Goal: Navigation & Orientation: Find specific page/section

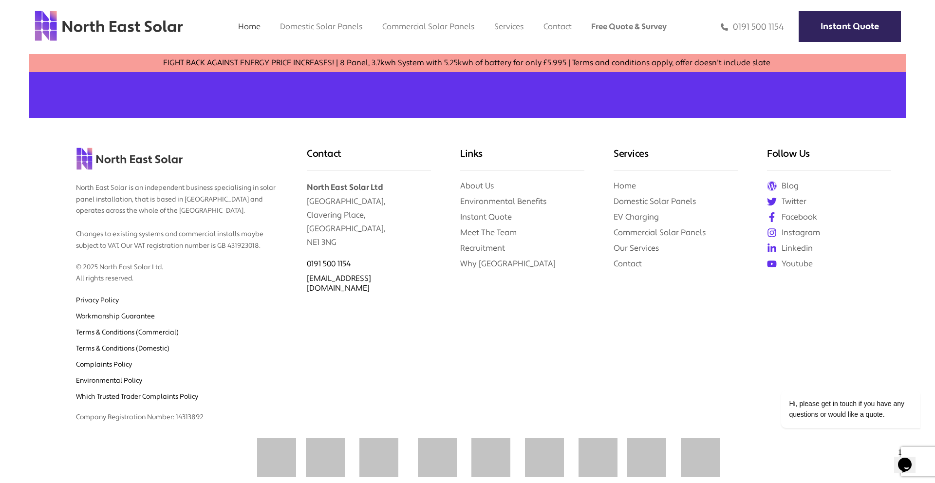
scroll to position [4180, 0]
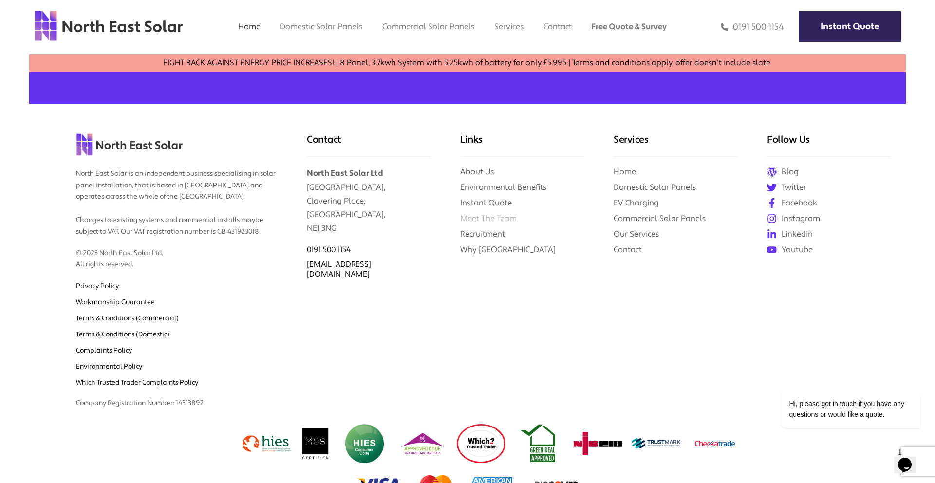
click at [501, 213] on link "Meet The Team" at bounding box center [488, 218] width 56 height 10
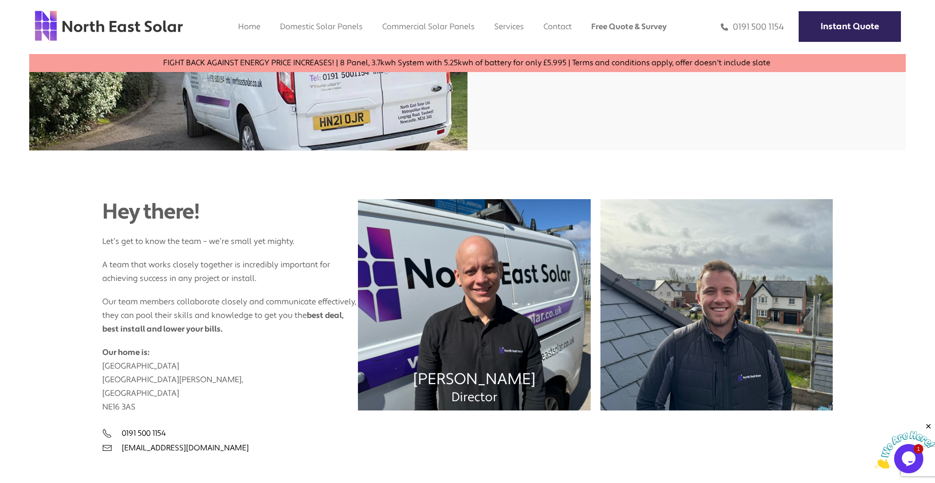
scroll to position [215, 0]
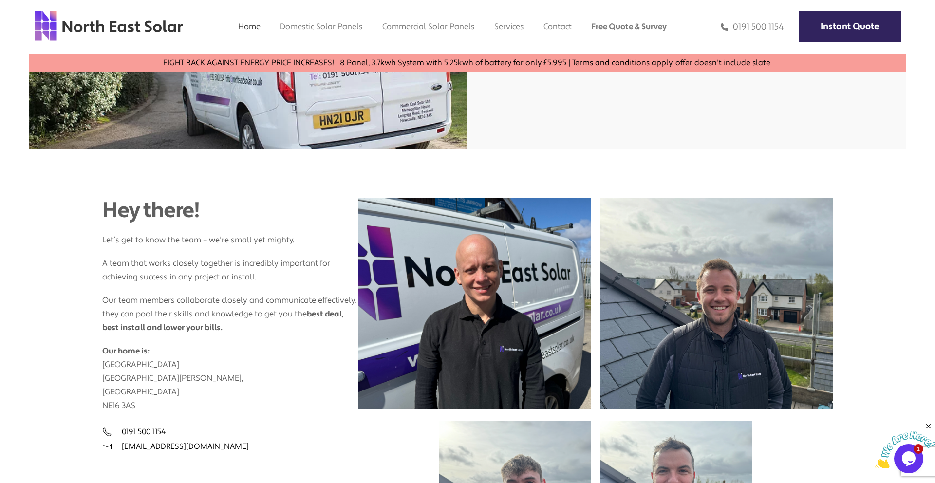
click at [242, 24] on link "Home" at bounding box center [249, 26] width 22 height 10
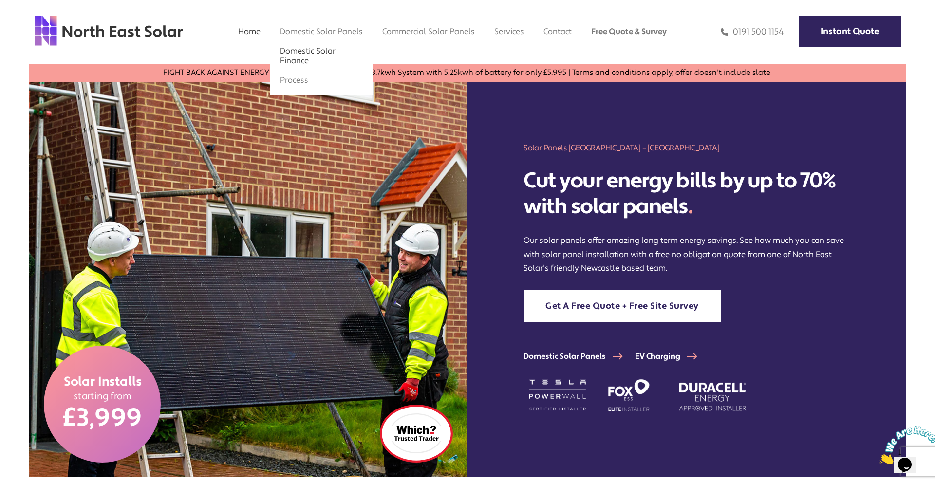
click at [307, 52] on link "Domestic Solar Finance" at bounding box center [307, 56] width 55 height 20
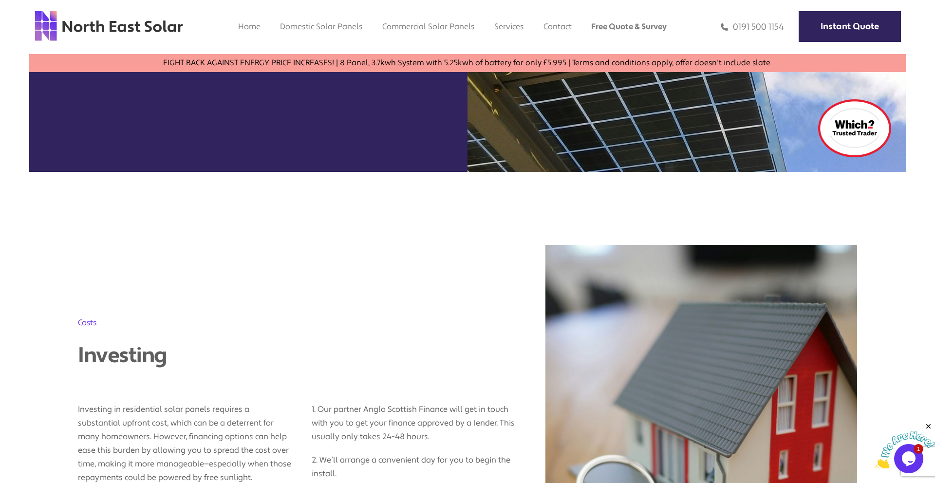
scroll to position [305, 0]
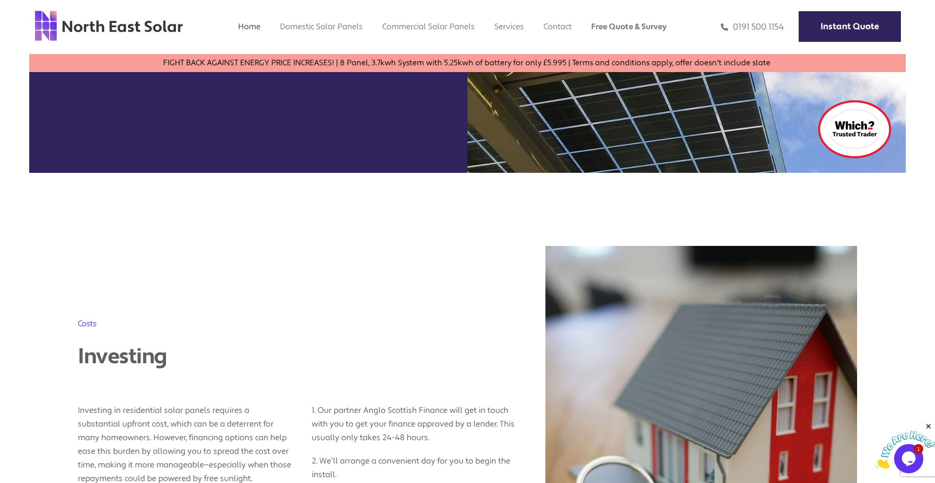
click at [241, 30] on link "Home" at bounding box center [249, 26] width 22 height 10
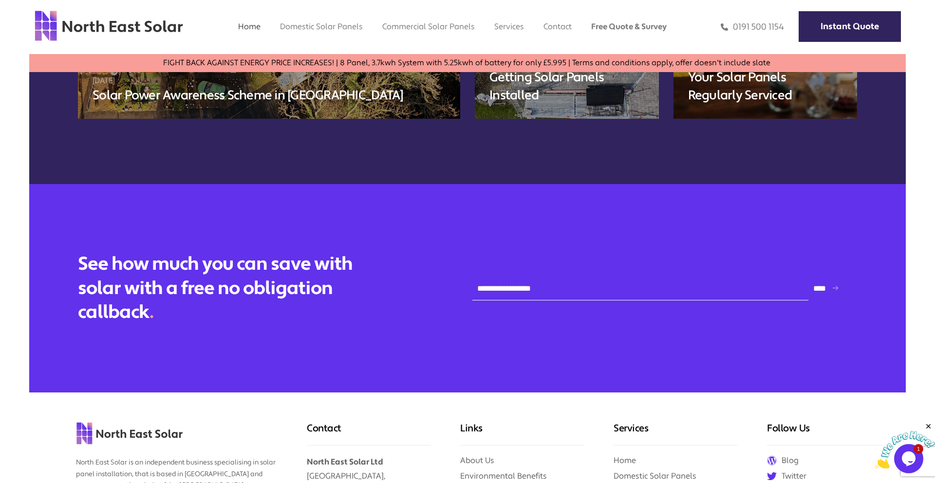
scroll to position [4180, 0]
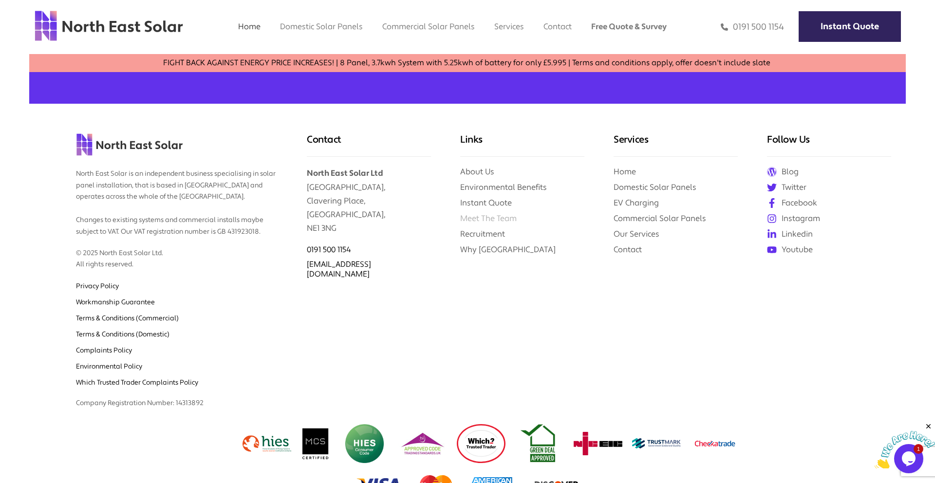
click at [489, 213] on link "Meet The Team" at bounding box center [488, 218] width 56 height 10
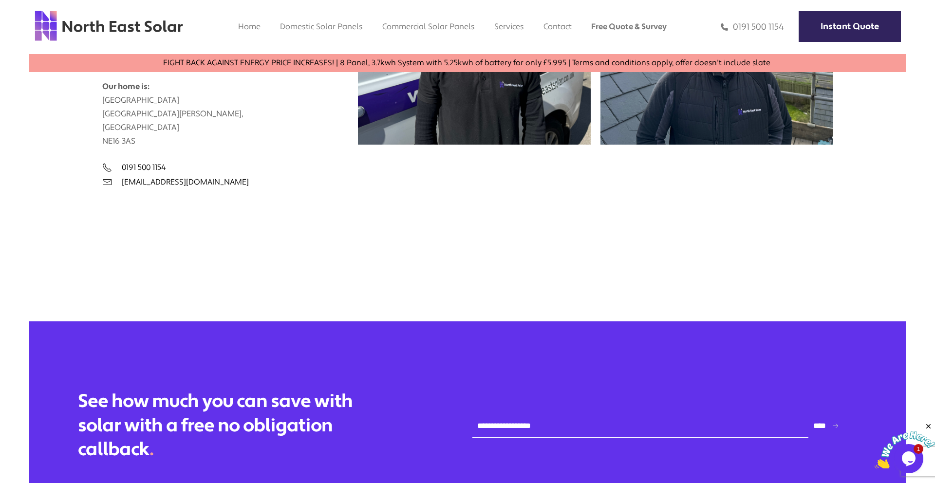
scroll to position [377, 0]
